Goal: Transaction & Acquisition: Purchase product/service

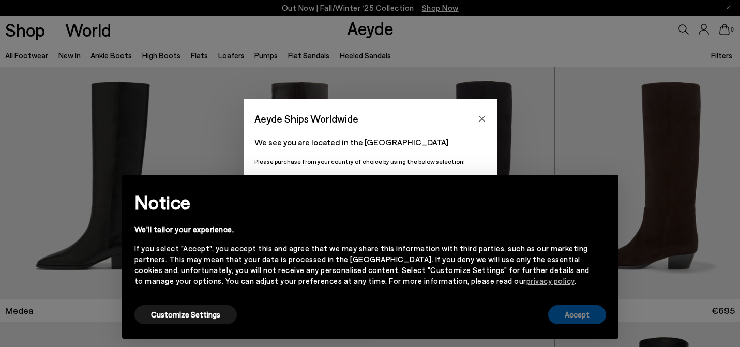
click at [579, 319] on button "Accept" at bounding box center [578, 314] width 58 height 19
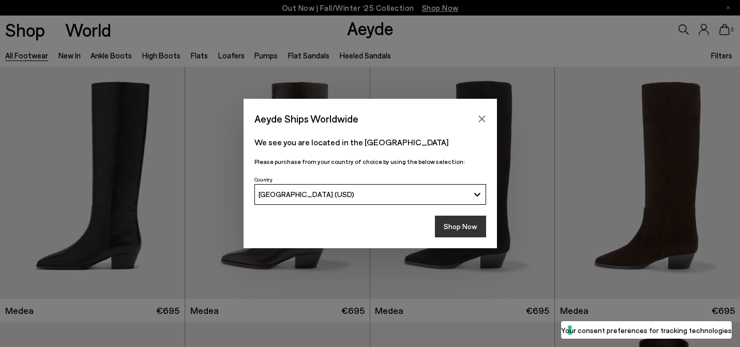
click at [463, 230] on button "Shop Now" at bounding box center [460, 227] width 51 height 22
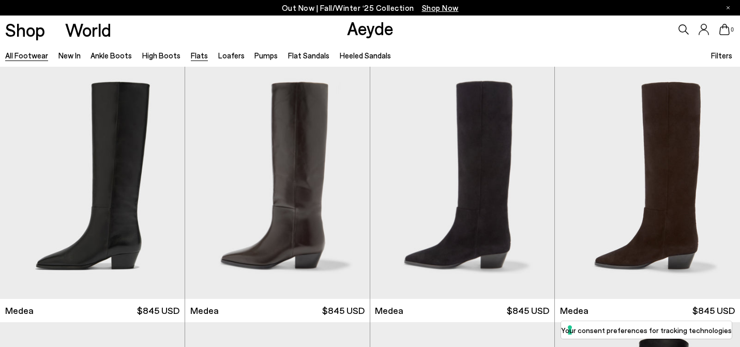
click at [194, 57] on link "Flats" at bounding box center [199, 55] width 17 height 9
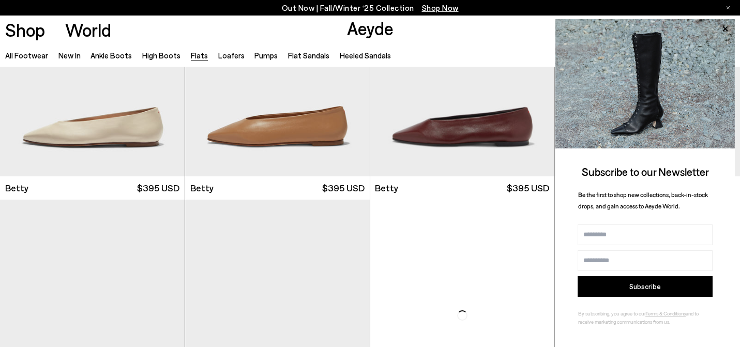
scroll to position [891, 0]
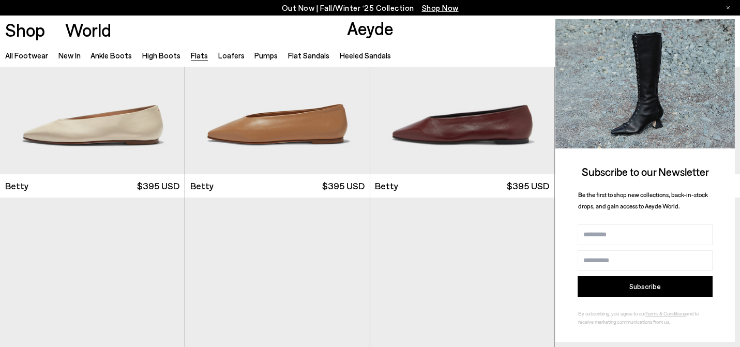
click at [726, 29] on icon at bounding box center [725, 28] width 5 height 5
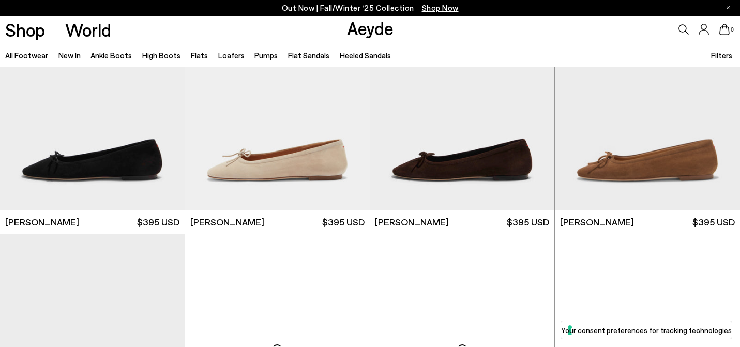
scroll to position [3015, 0]
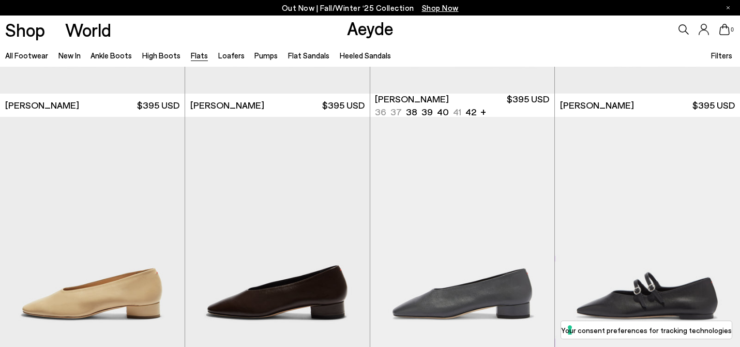
click at [681, 27] on icon at bounding box center [684, 29] width 10 height 10
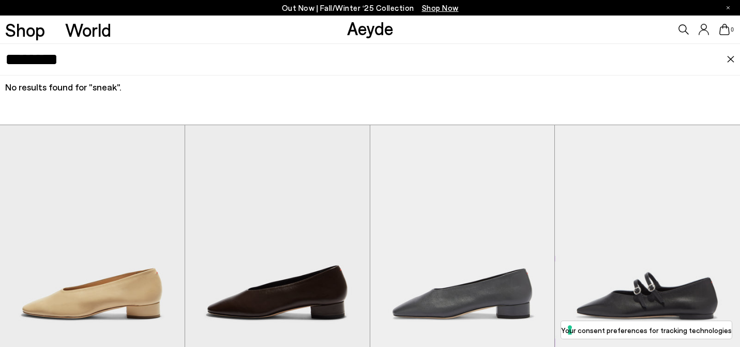
type input "********"
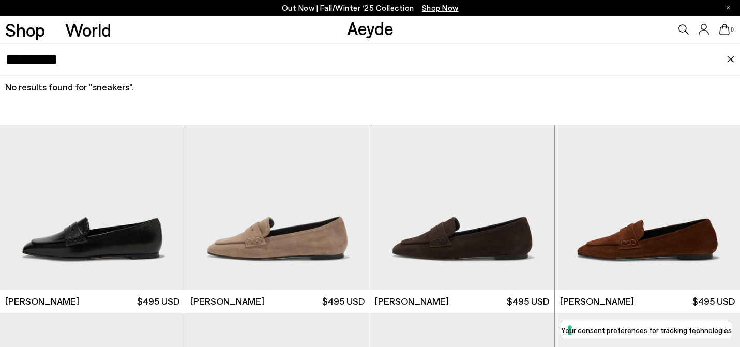
scroll to position [3631, 0]
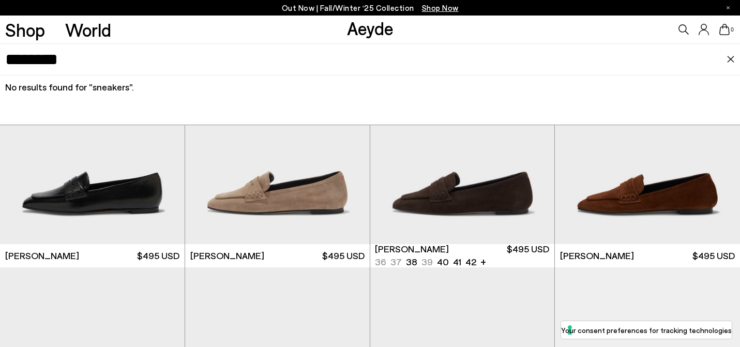
scroll to position [4307, 0]
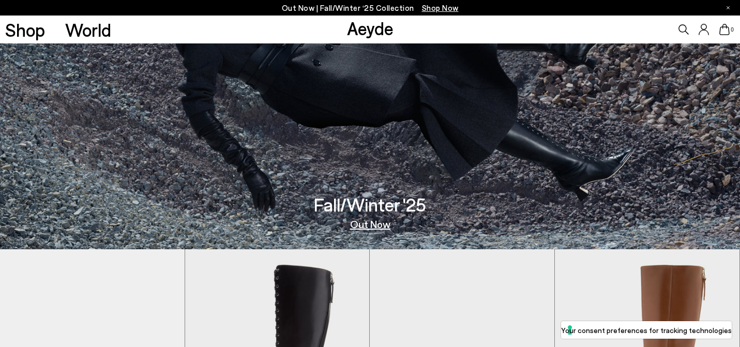
scroll to position [66, 0]
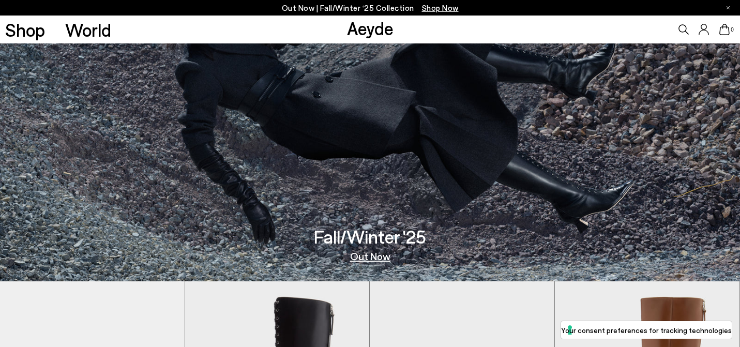
click at [363, 258] on link "Out Now" at bounding box center [370, 256] width 40 height 10
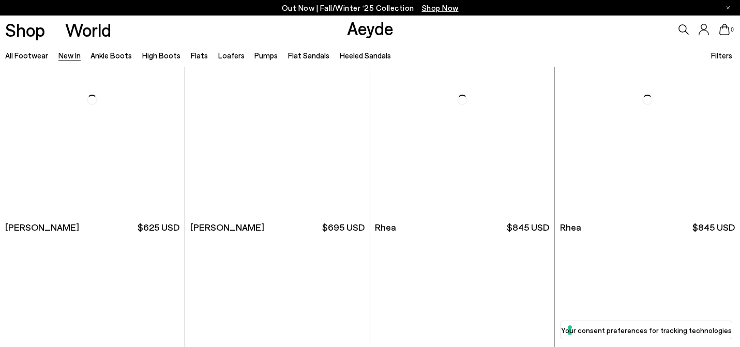
scroll to position [2079, 0]
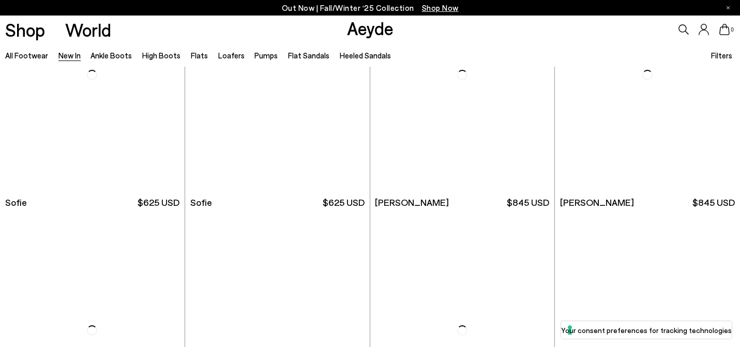
scroll to position [3574, 0]
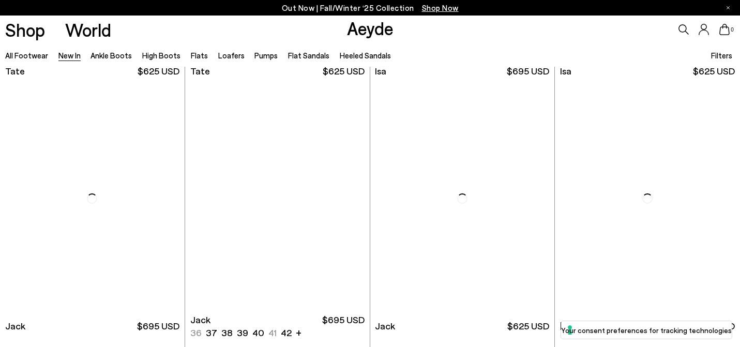
scroll to position [5218, 0]
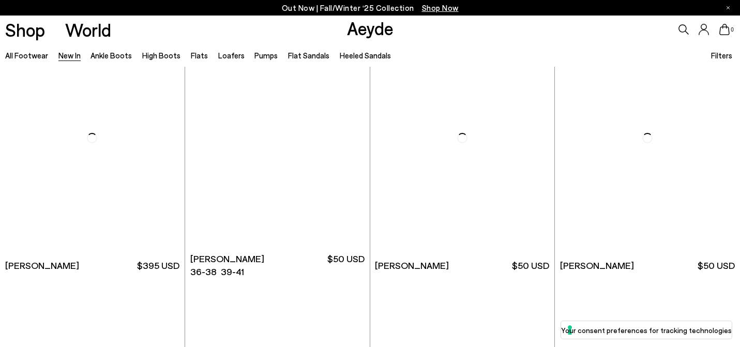
scroll to position [6709, 0]
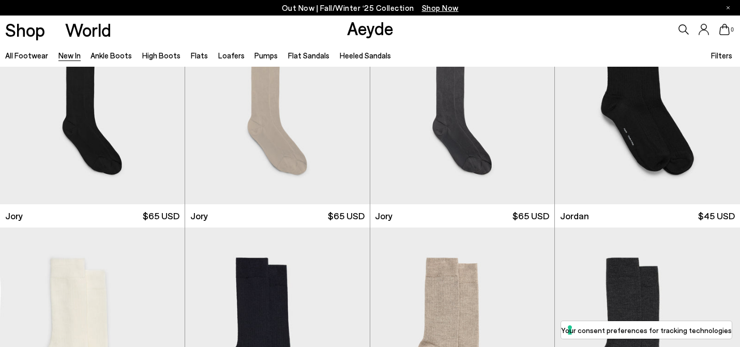
scroll to position [7383, 0]
